Goal: Check status: Check status

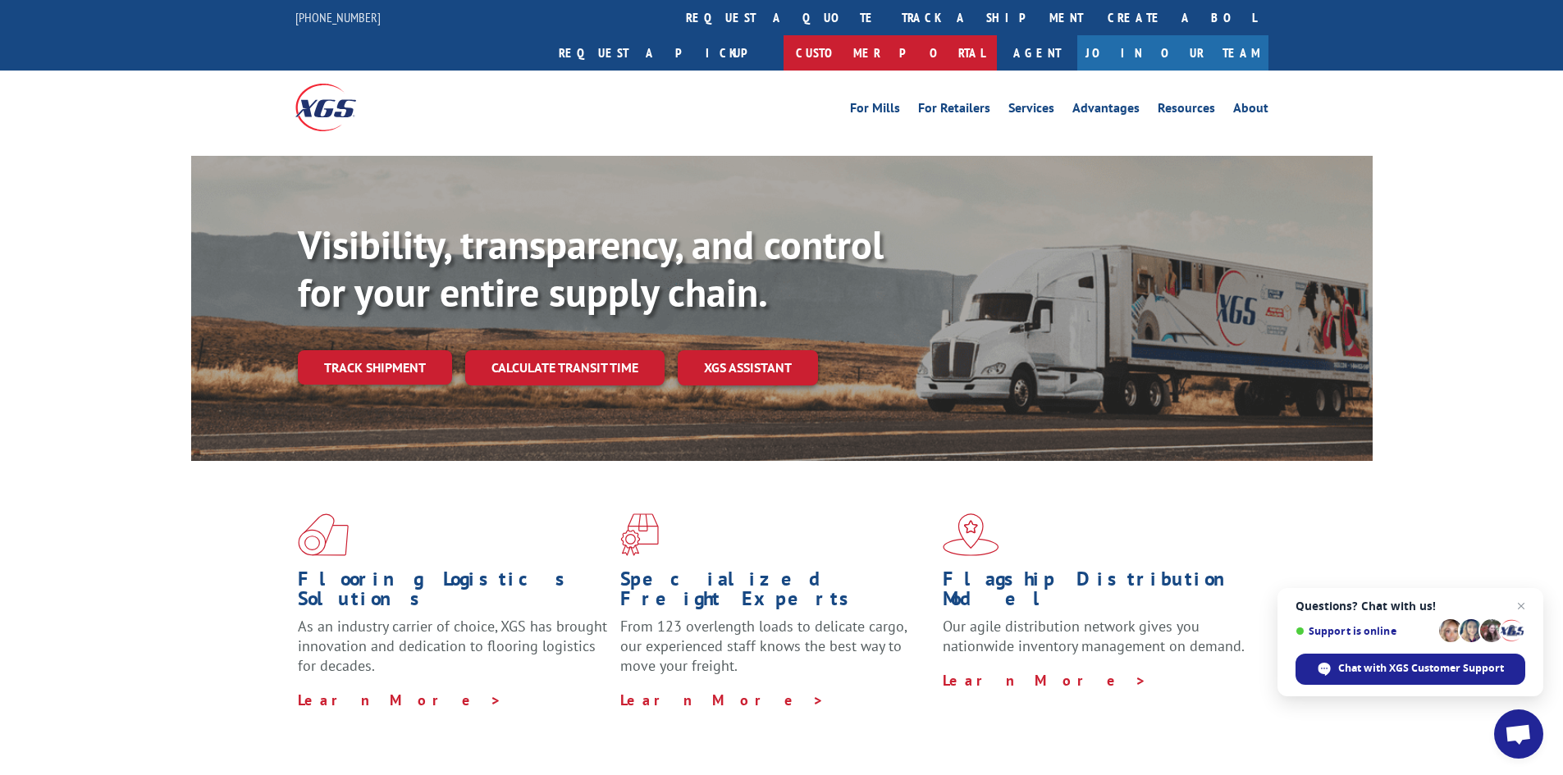
click at [997, 35] on link "Customer Portal" at bounding box center [889, 52] width 213 height 35
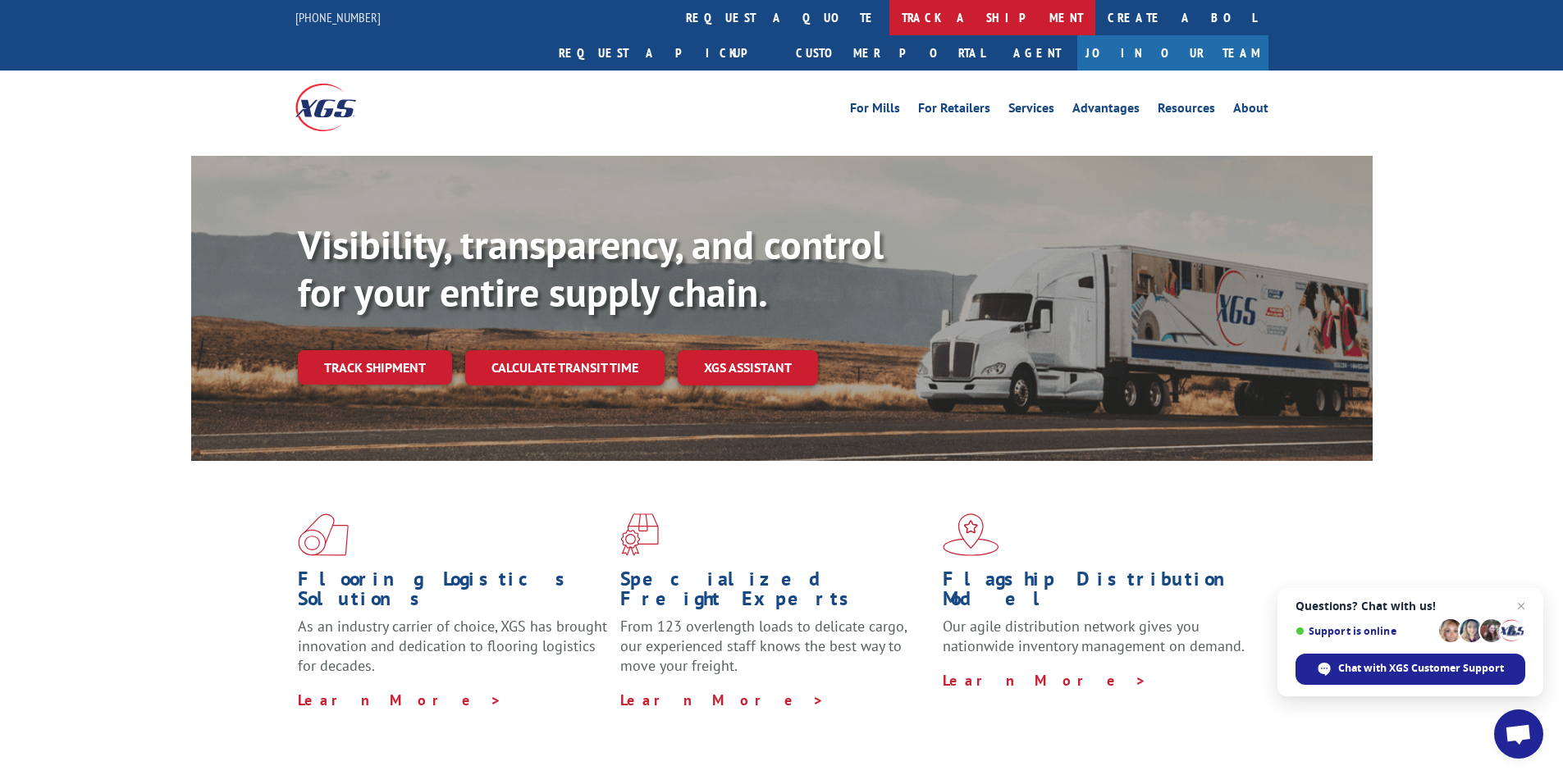
click at [889, 21] on link "track a shipment" at bounding box center [992, 17] width 206 height 35
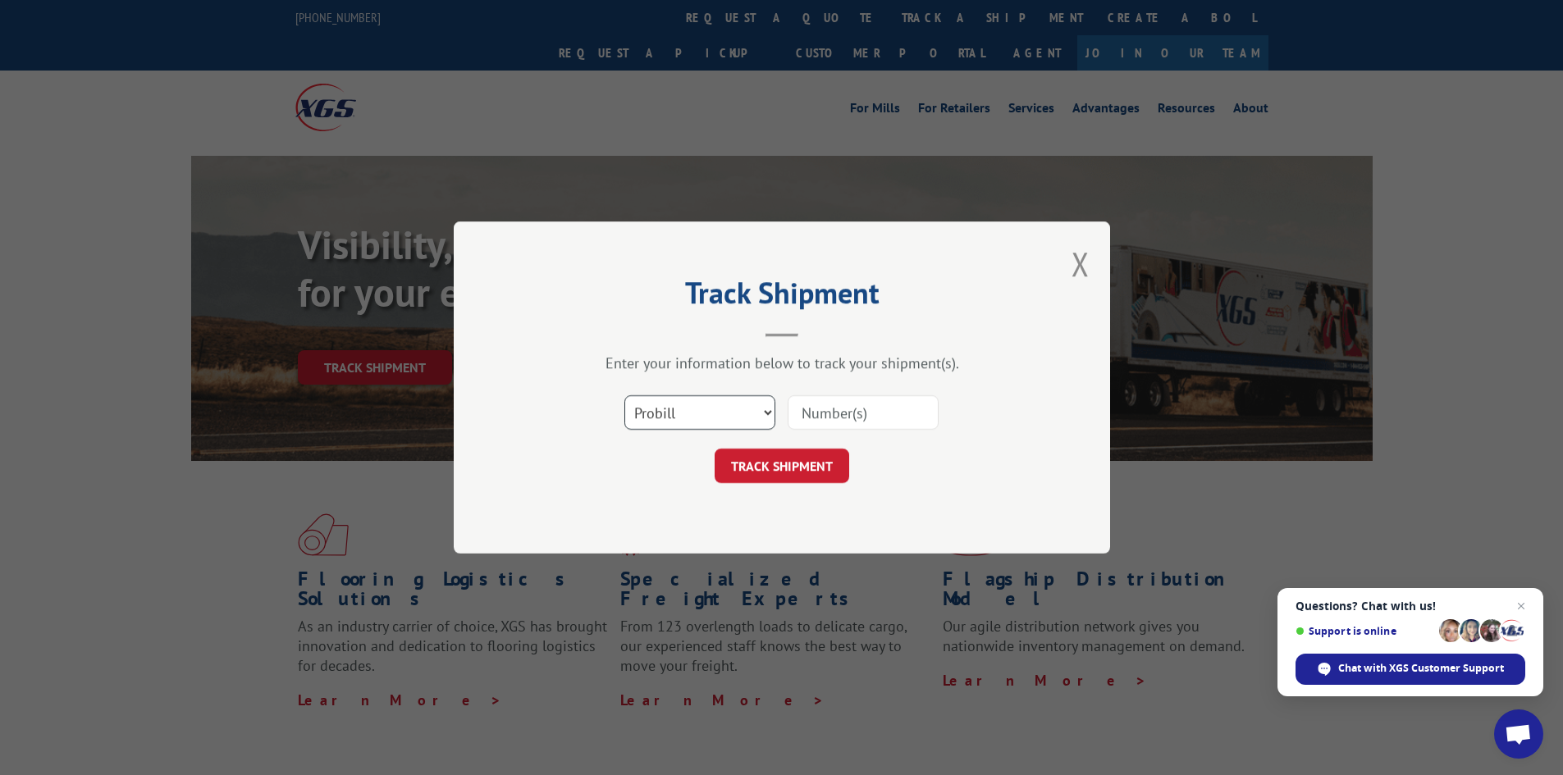
click at [728, 404] on select "Select category... Probill BOL PO" at bounding box center [699, 412] width 151 height 34
click at [826, 409] on input at bounding box center [862, 412] width 151 height 34
paste input "PU00062844"
type input "PU00062844"
click at [787, 481] on button "TRACK SHIPMENT" at bounding box center [781, 466] width 135 height 34
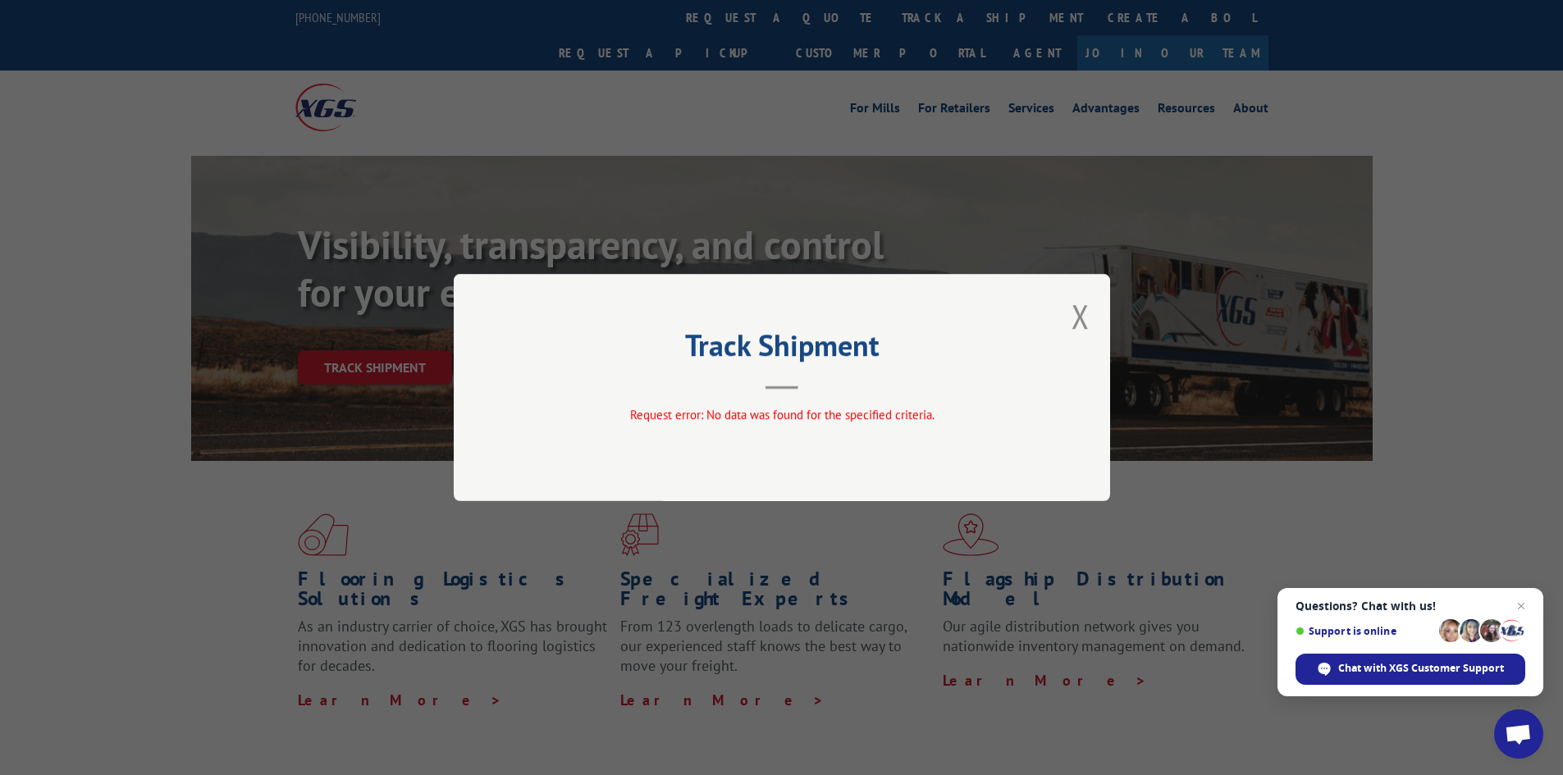
click at [1070, 299] on div "Track Shipment Request error: No data was found for the specified criteria." at bounding box center [782, 387] width 656 height 227
click at [1071, 300] on button "Close modal" at bounding box center [1080, 315] width 18 height 43
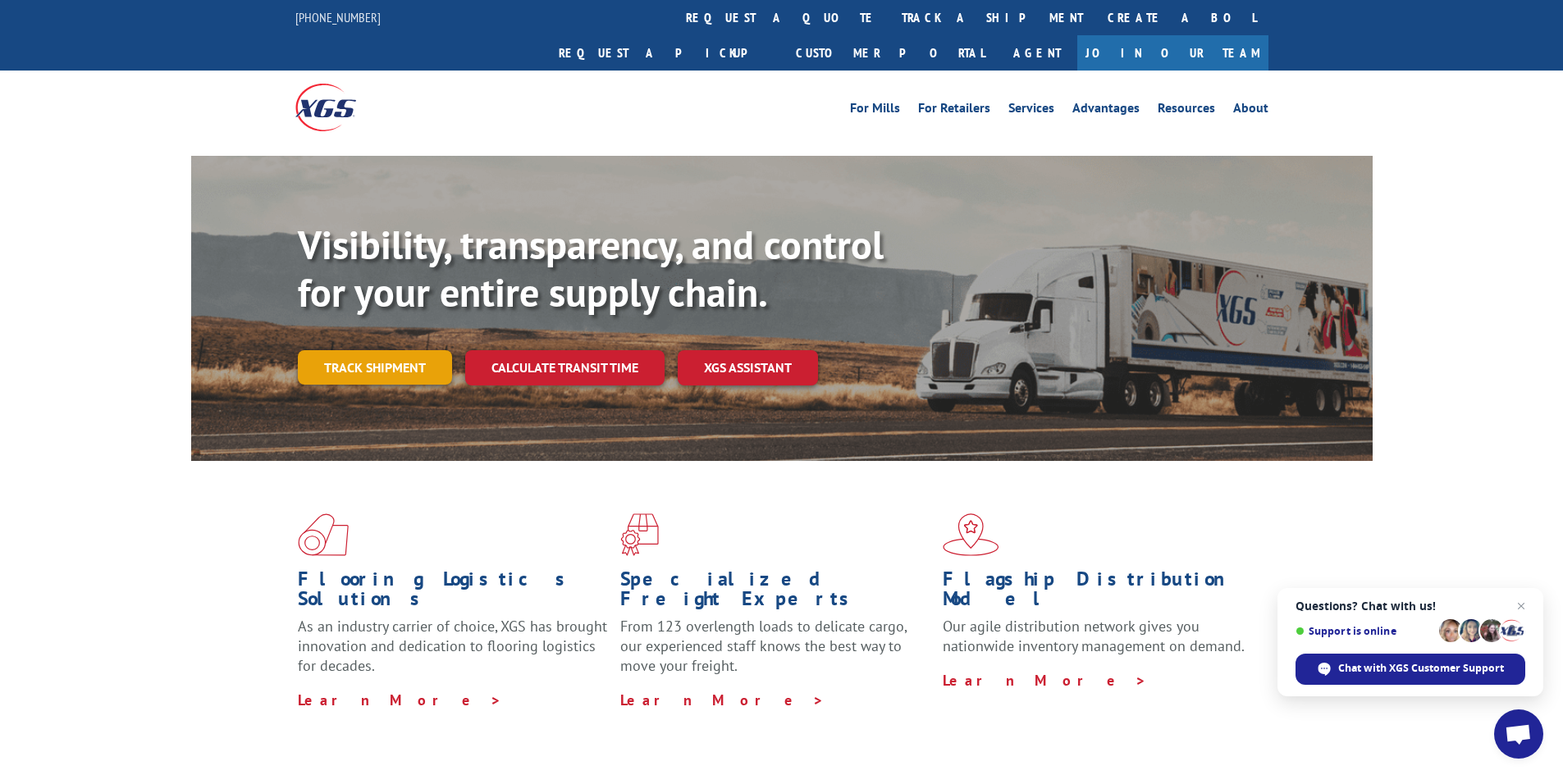
click at [386, 350] on link "Track shipment" at bounding box center [375, 367] width 154 height 34
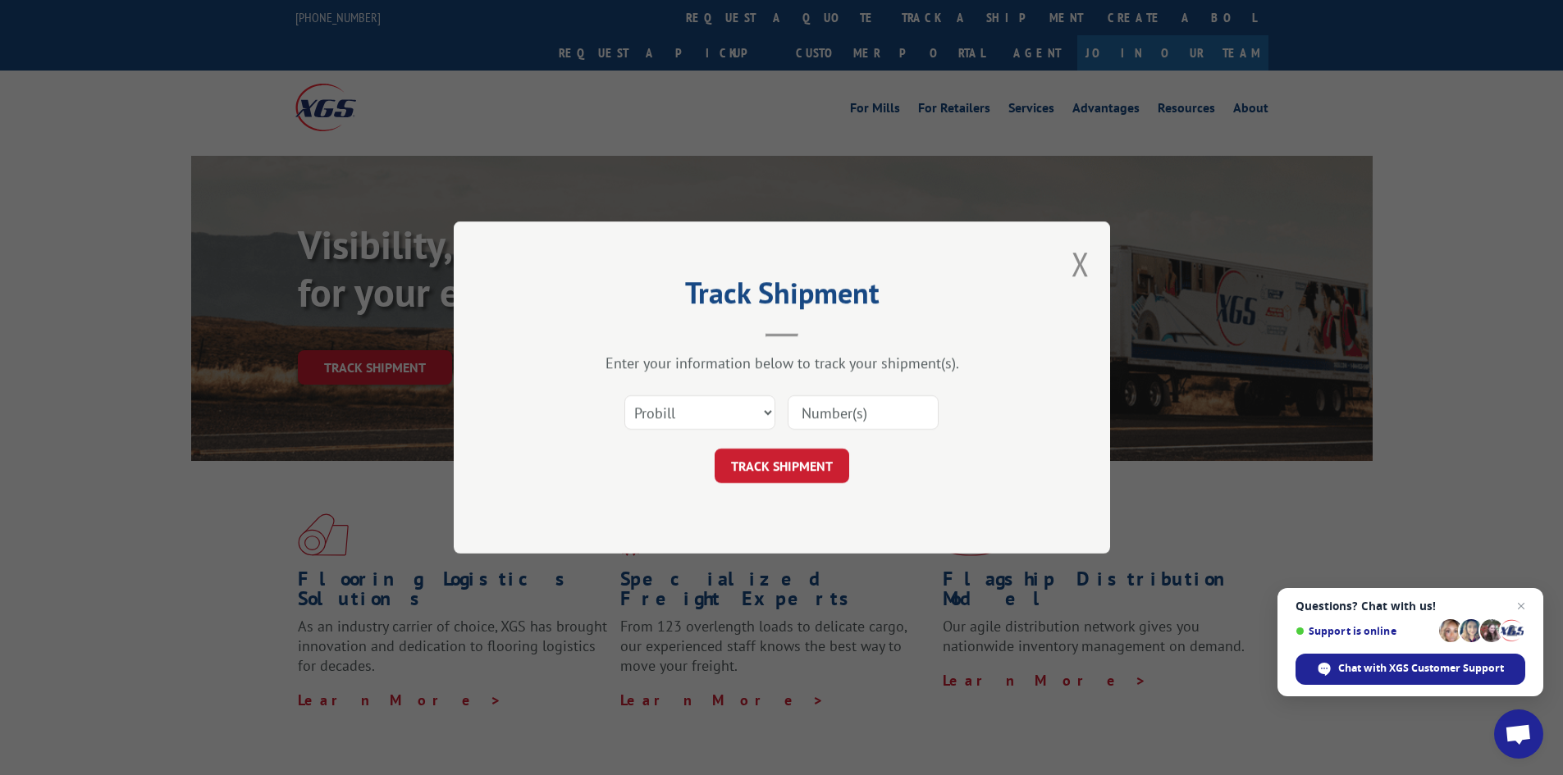
click at [875, 426] on input at bounding box center [862, 412] width 151 height 34
paste input "17564764"
type input "17564764"
click at [779, 477] on button "TRACK SHIPMENT" at bounding box center [781, 466] width 135 height 34
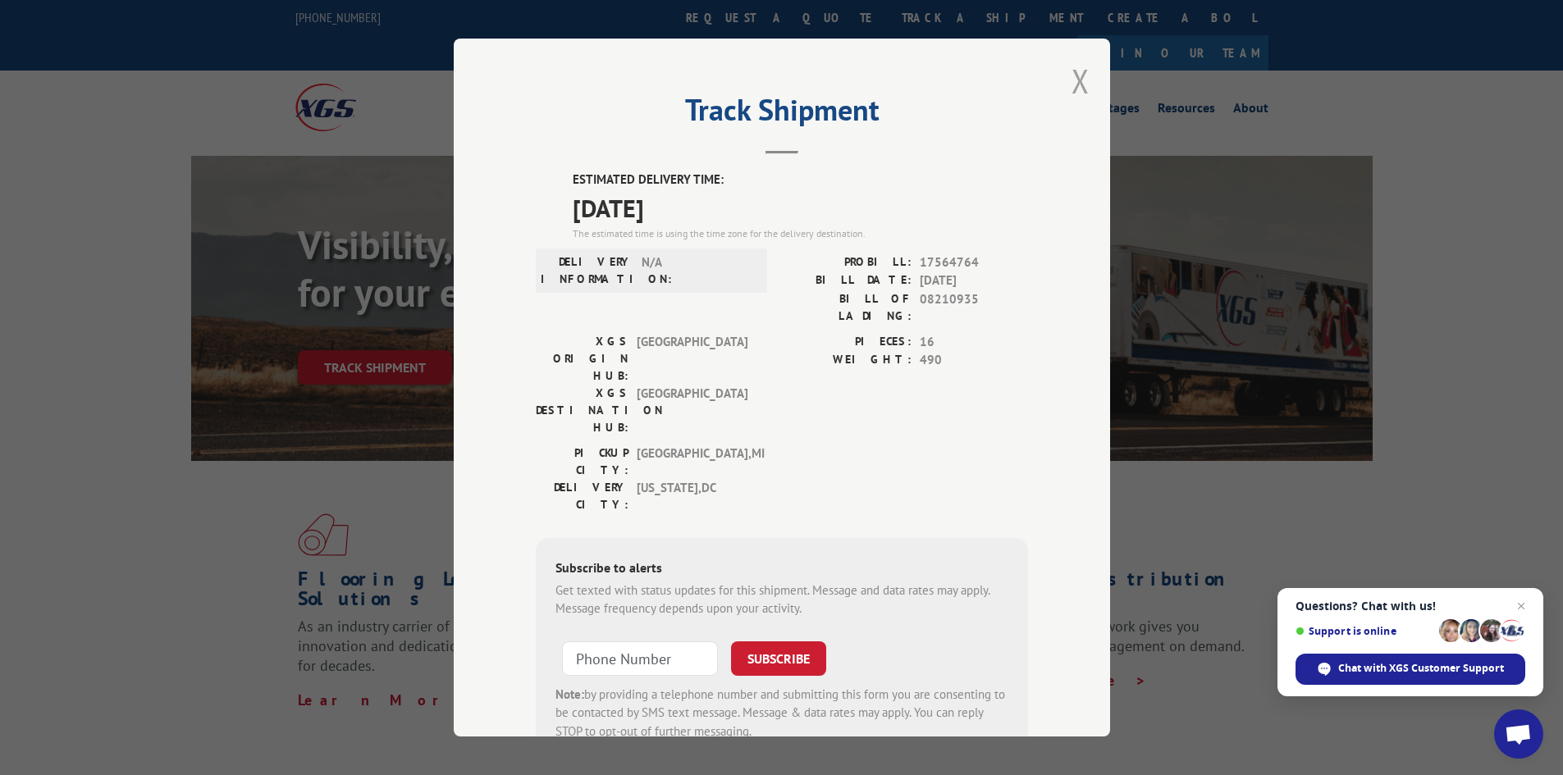
click at [1071, 80] on button "Close modal" at bounding box center [1080, 80] width 18 height 43
